Goal: Task Accomplishment & Management: Manage account settings

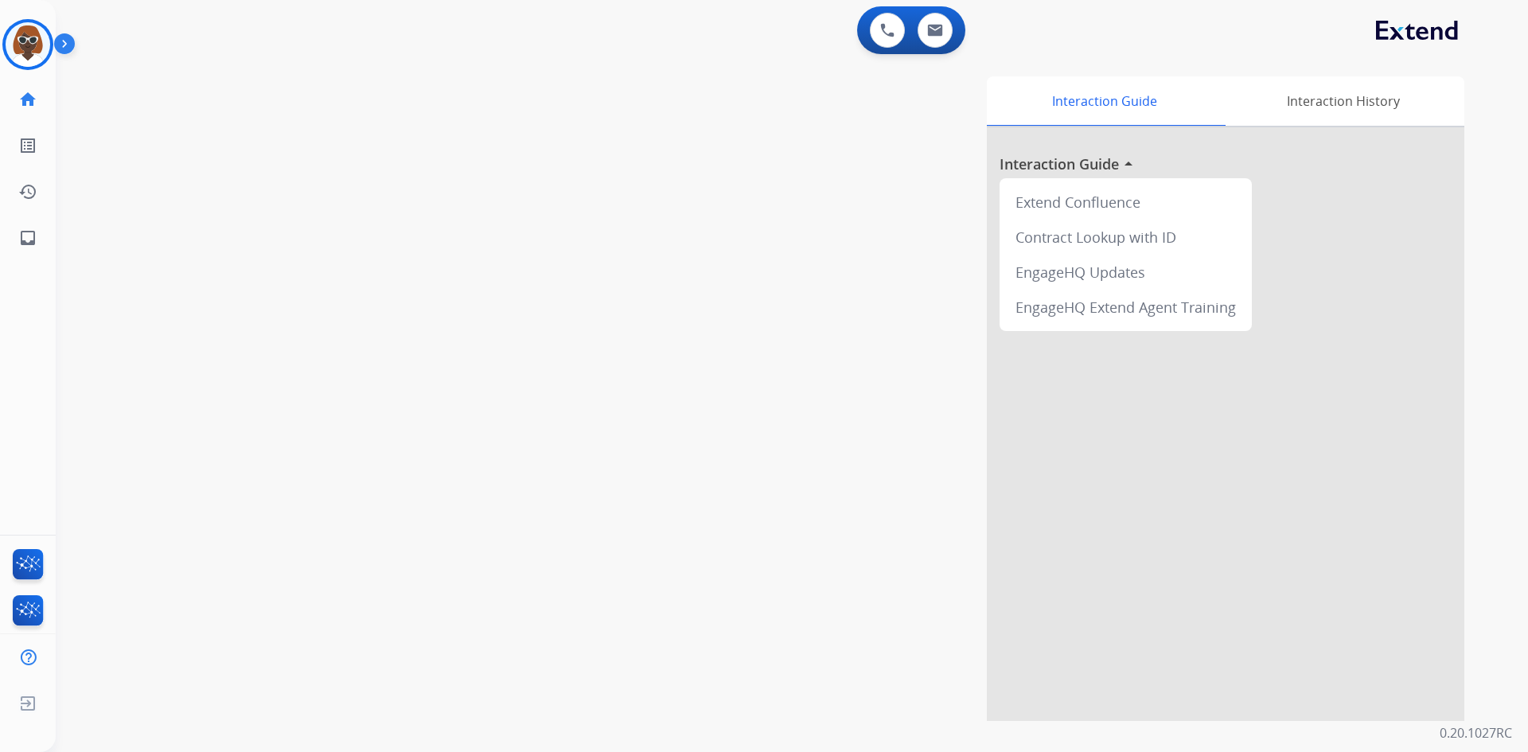
click at [32, 45] on img at bounding box center [28, 44] width 45 height 45
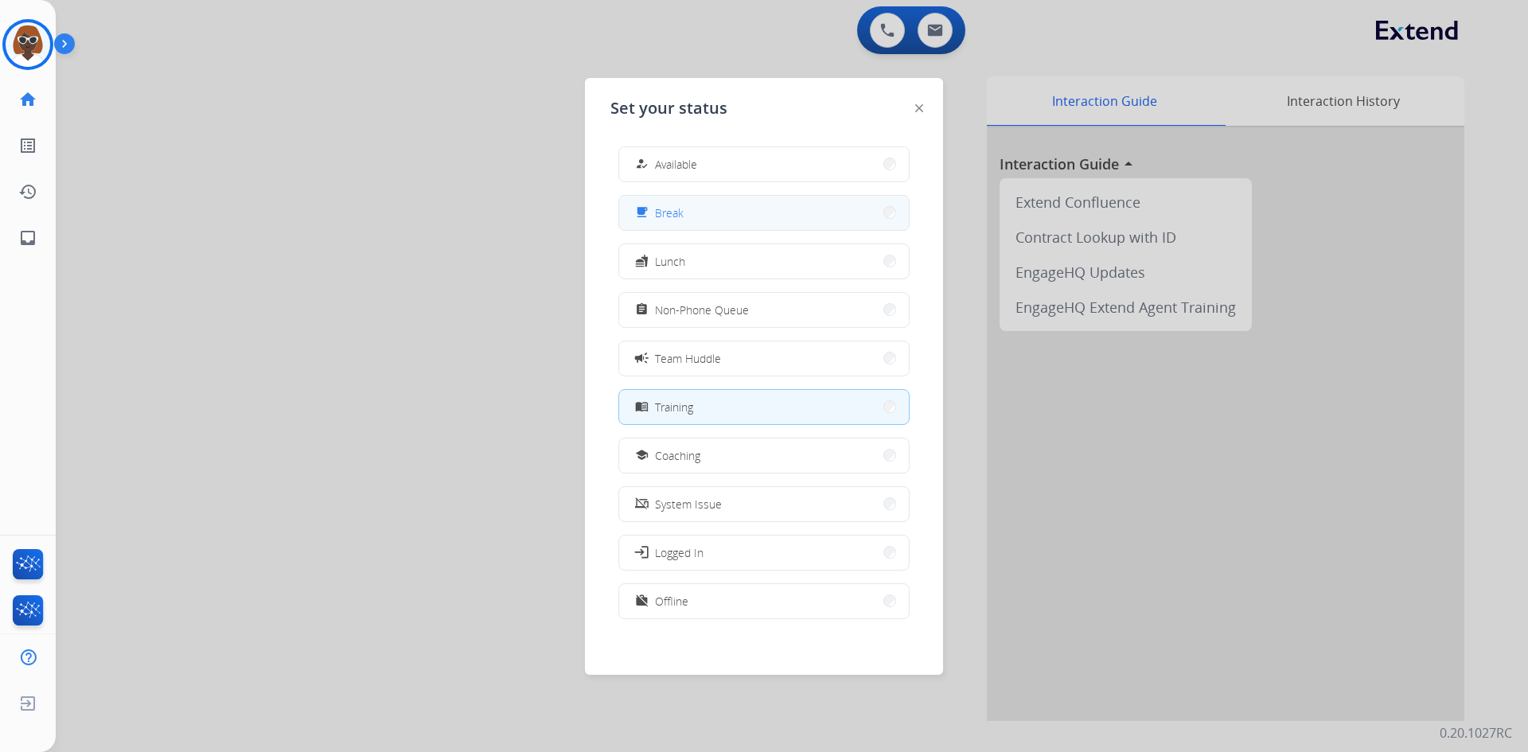
click at [716, 220] on button "free_breakfast Break" at bounding box center [764, 213] width 290 height 34
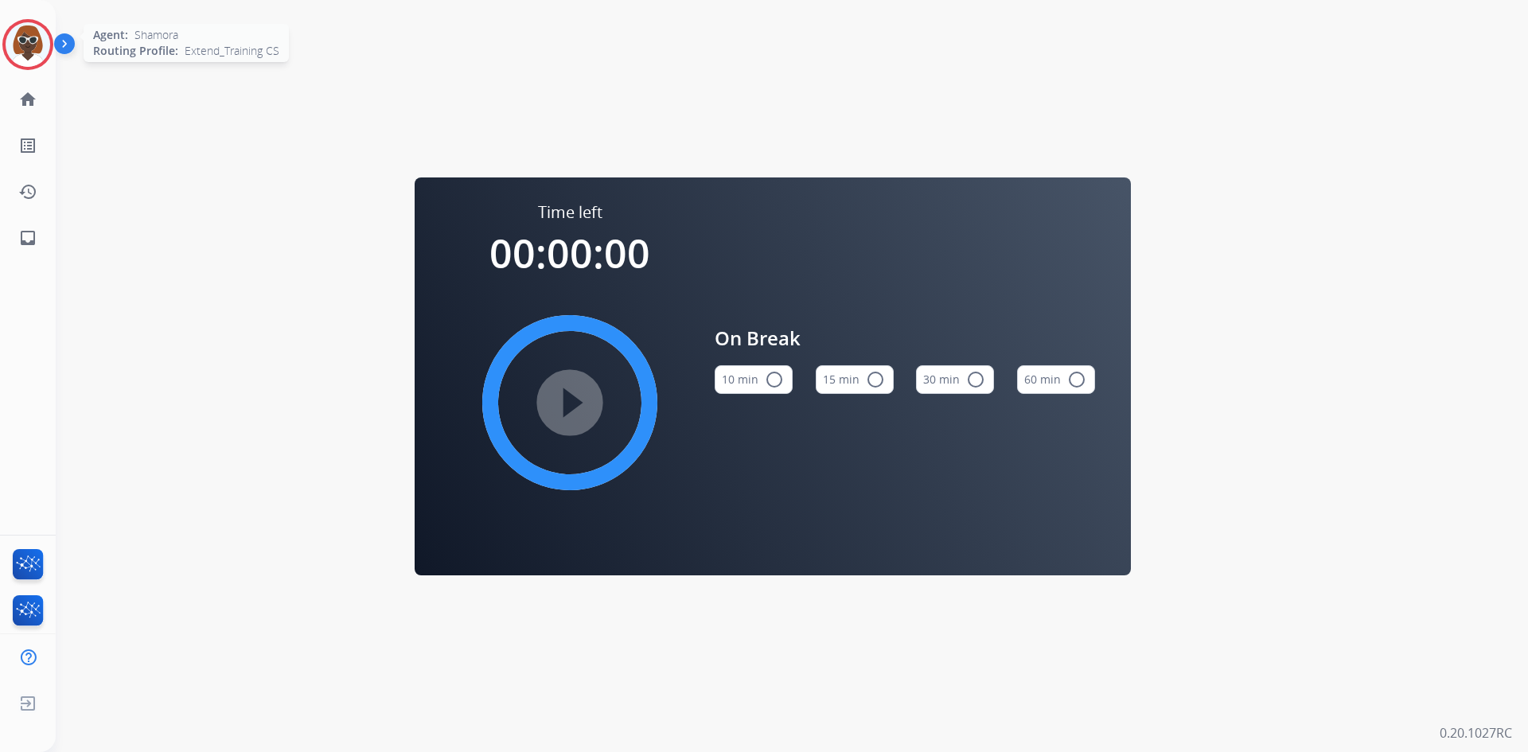
click at [42, 41] on img at bounding box center [28, 44] width 45 height 45
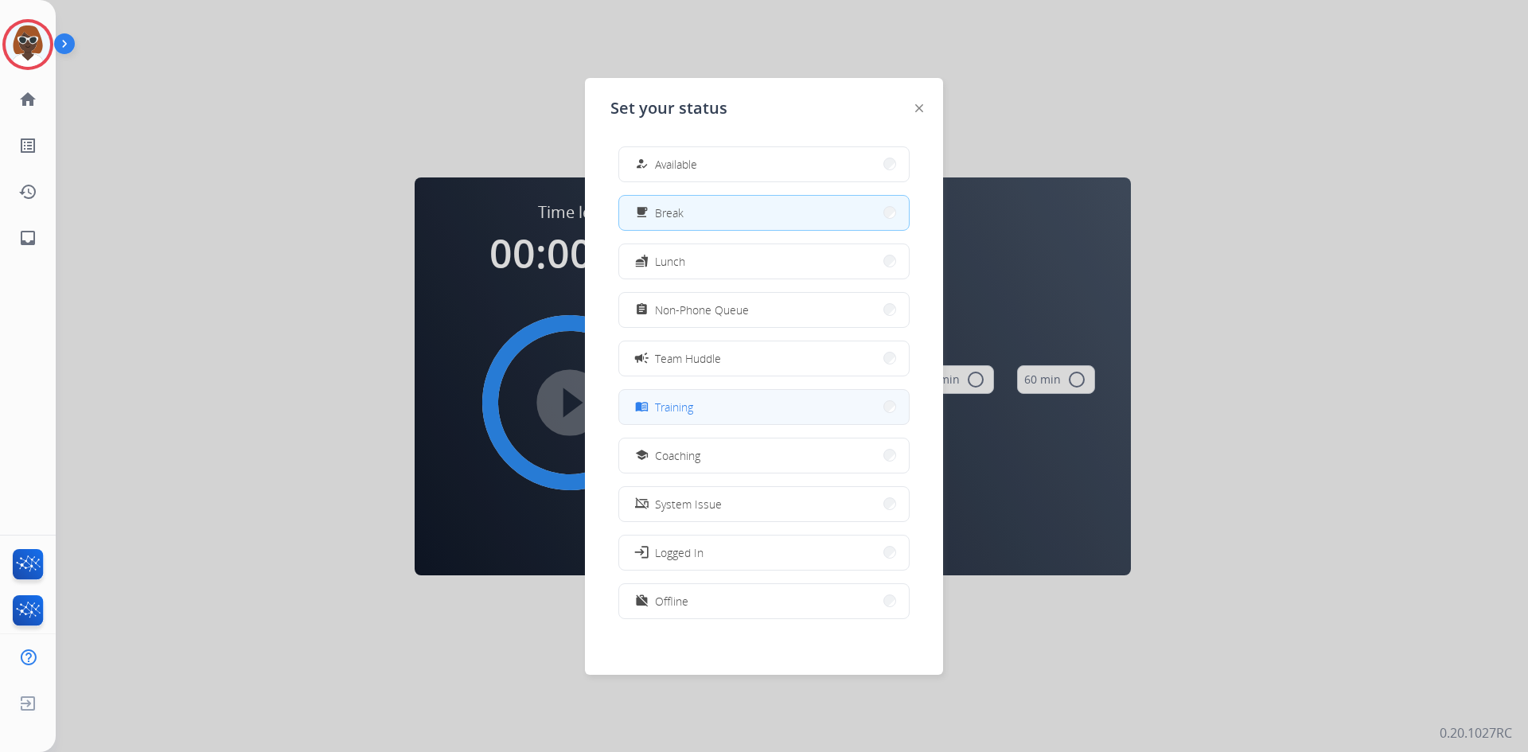
click at [734, 405] on button "menu_book Training" at bounding box center [764, 407] width 290 height 34
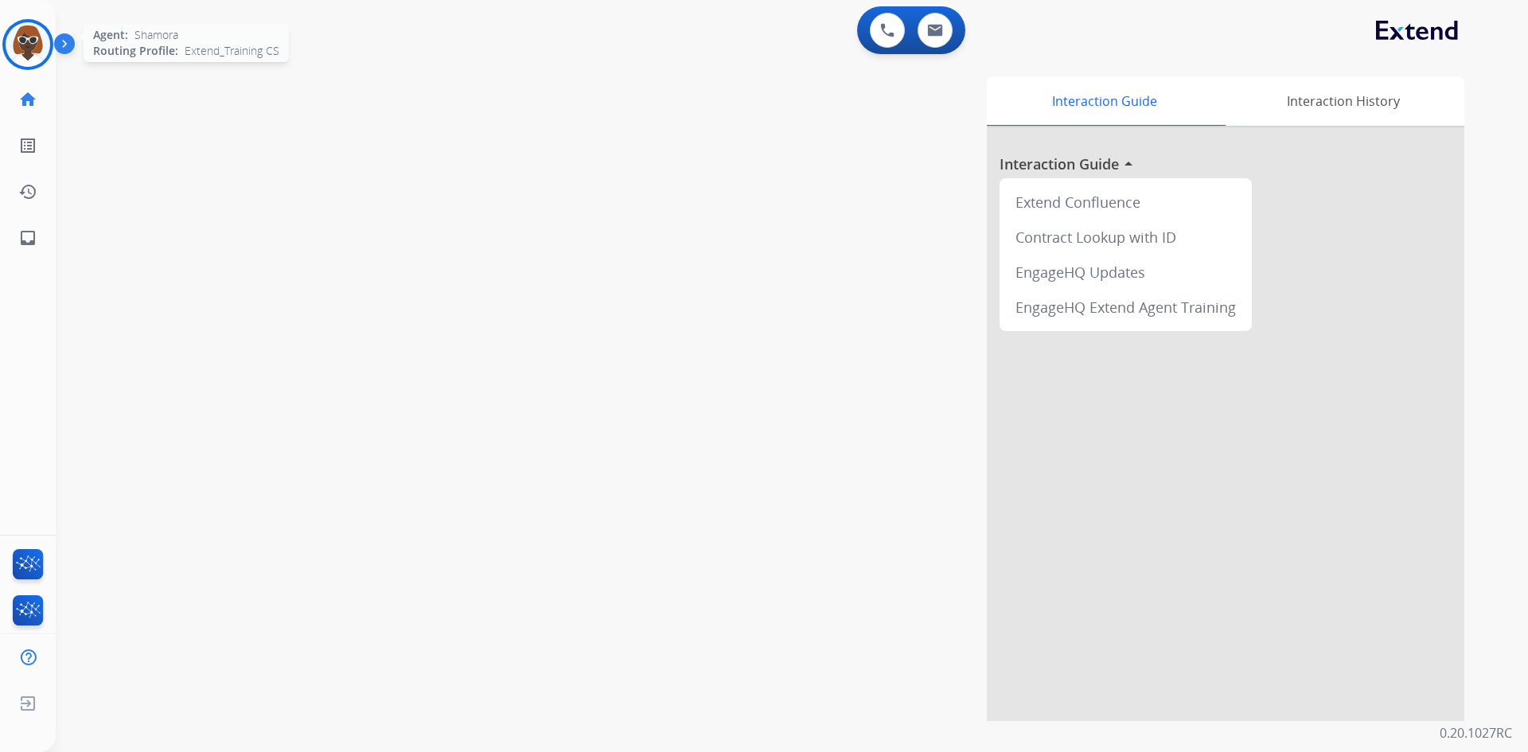
click at [33, 53] on img at bounding box center [28, 44] width 45 height 45
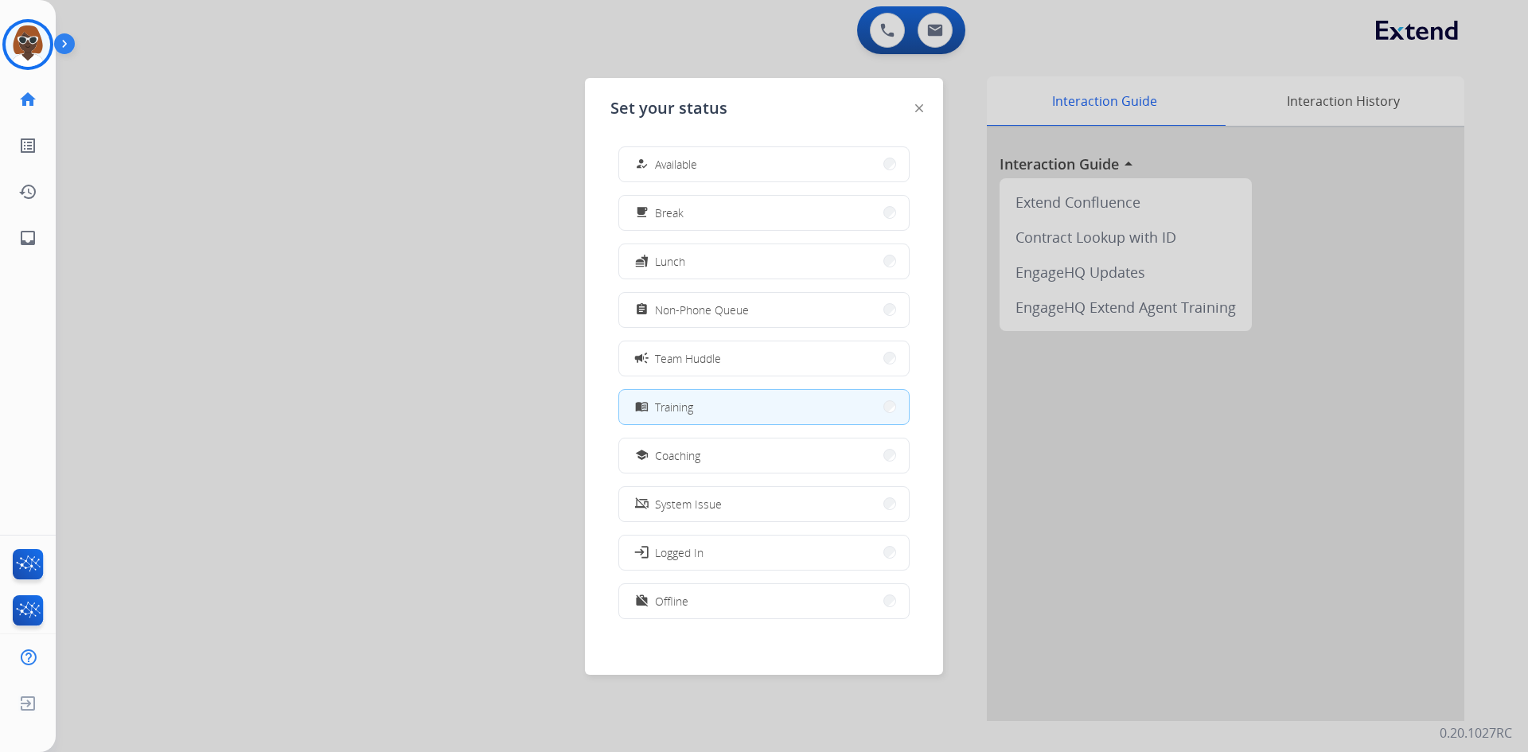
click at [366, 253] on div at bounding box center [764, 376] width 1528 height 752
